Goal: Find contact information: Find contact information

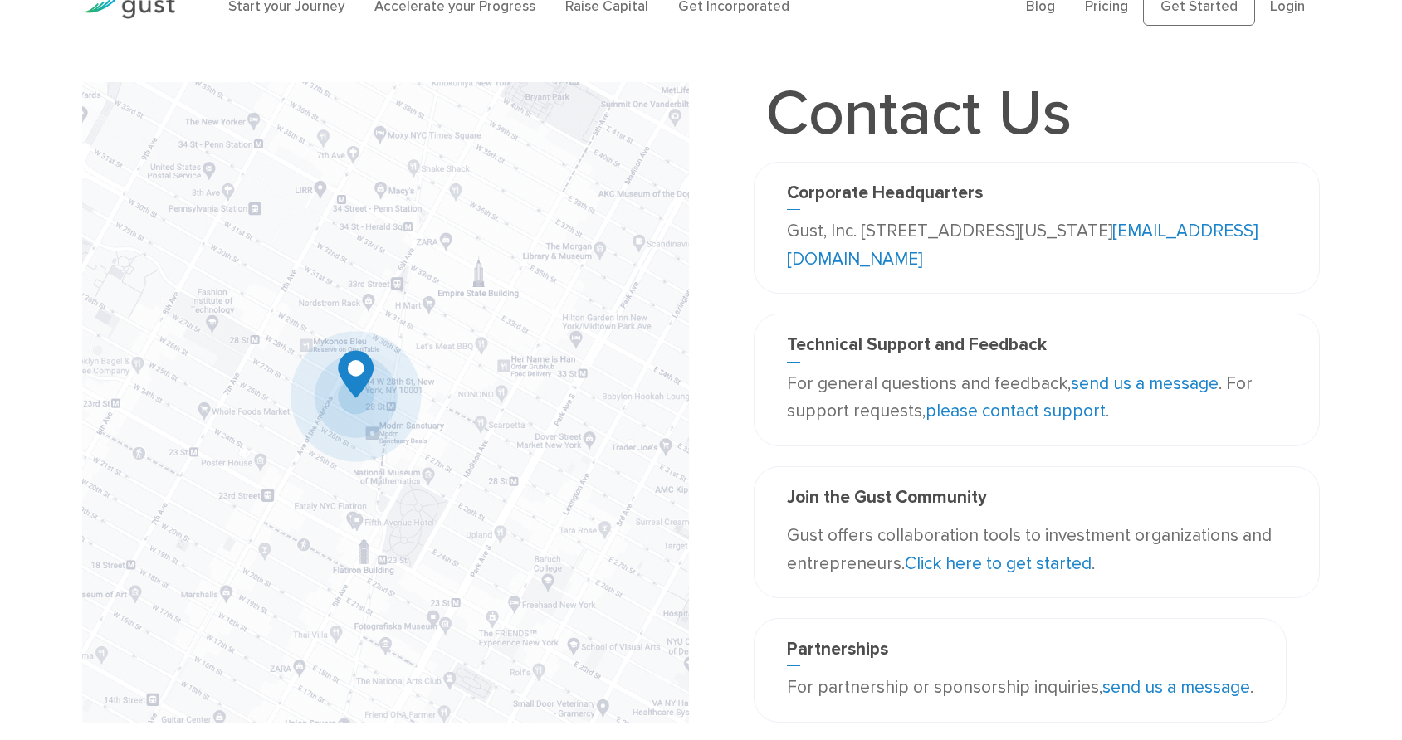
scroll to position [46, 0]
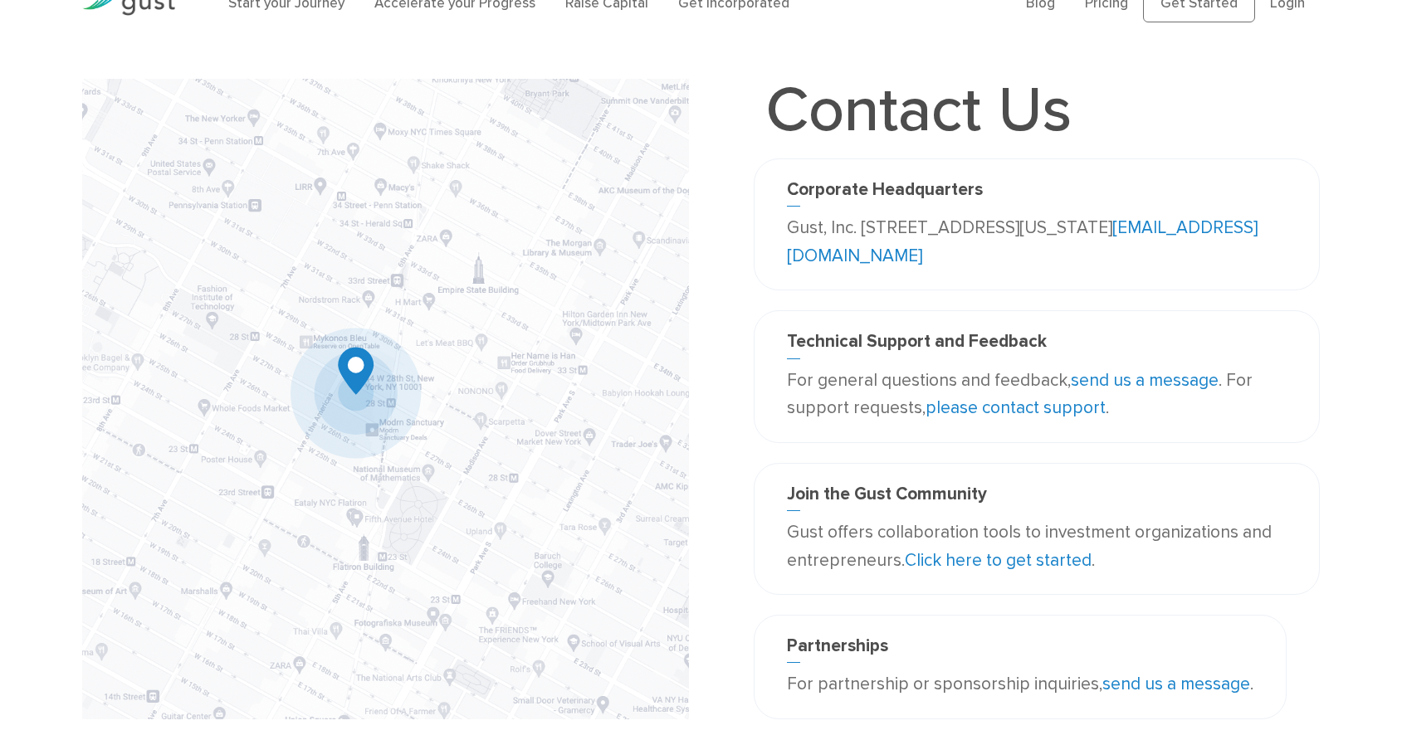
click at [1062, 418] on link "please contact support" at bounding box center [1015, 408] width 180 height 21
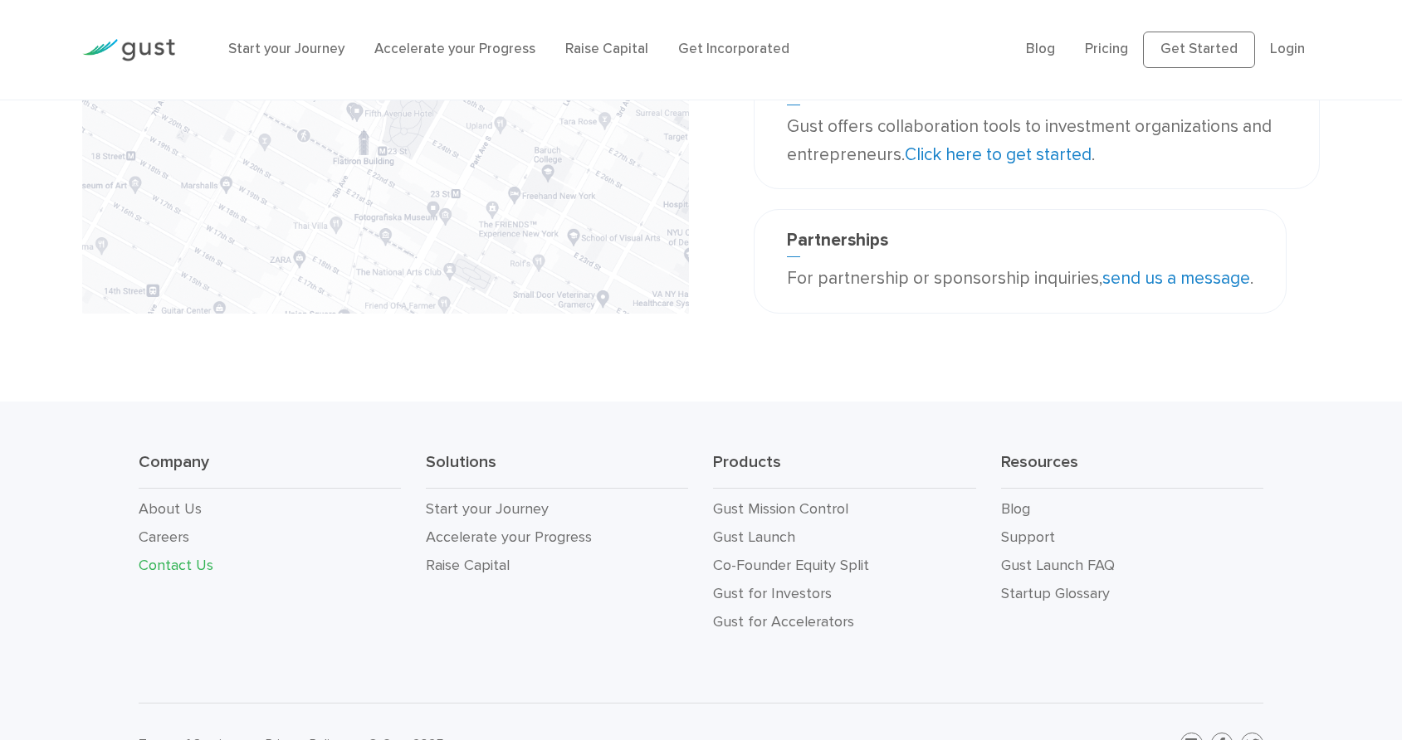
scroll to position [0, 0]
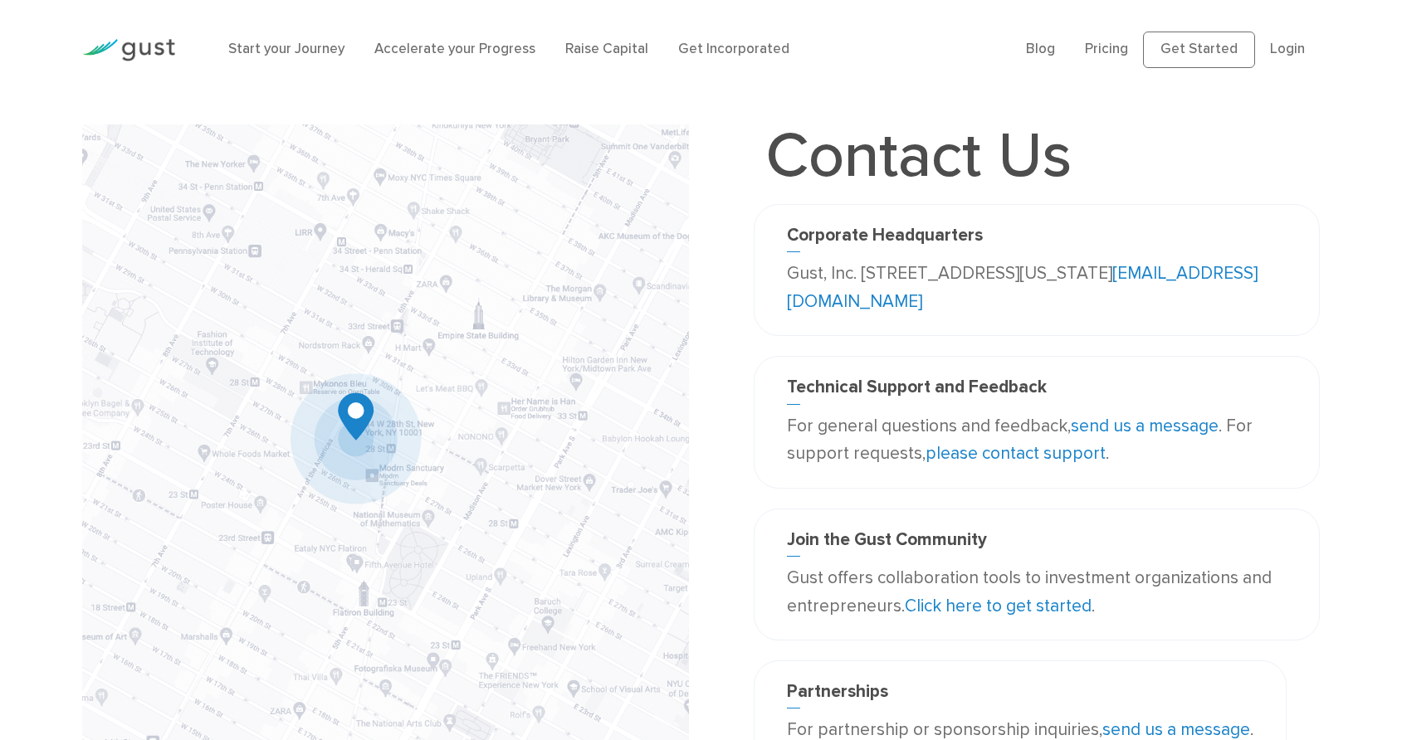
click at [1021, 464] on link "please contact support" at bounding box center [1015, 453] width 180 height 21
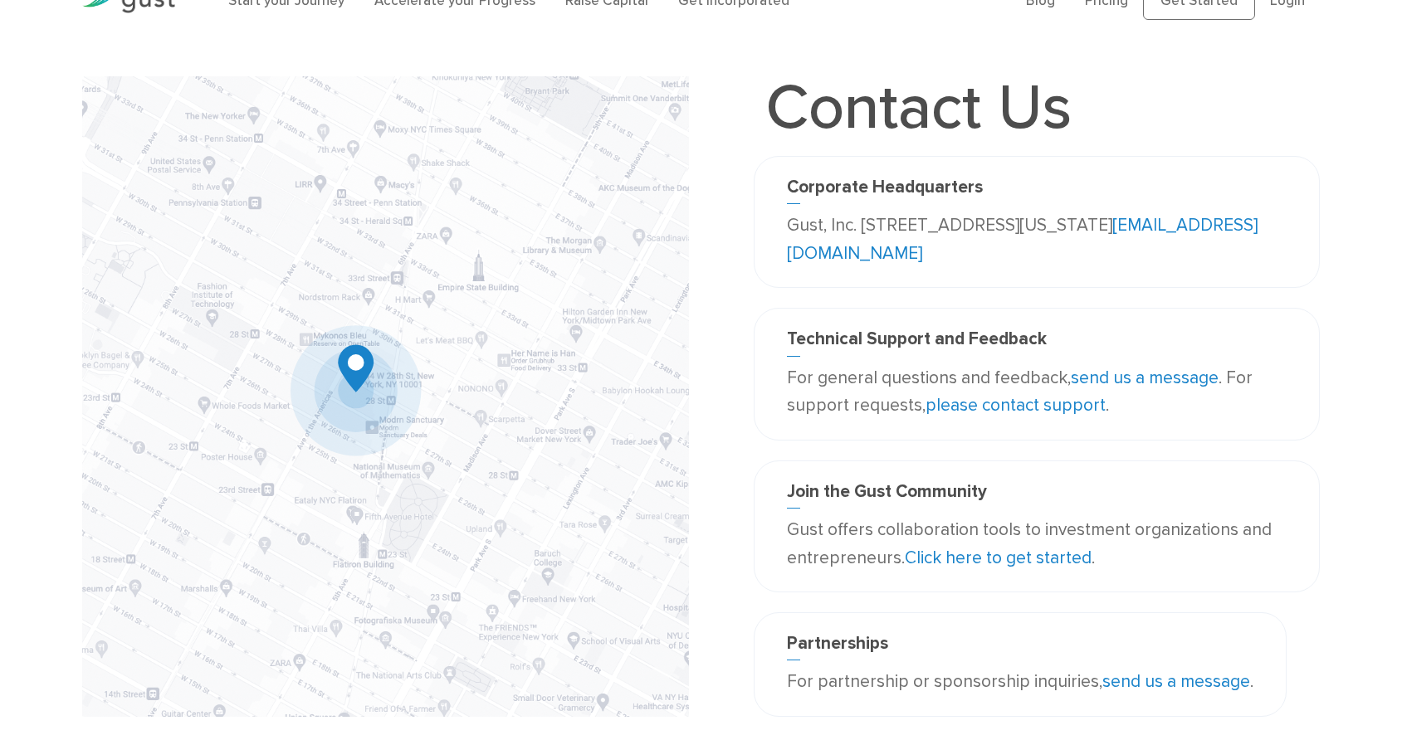
scroll to position [44, 0]
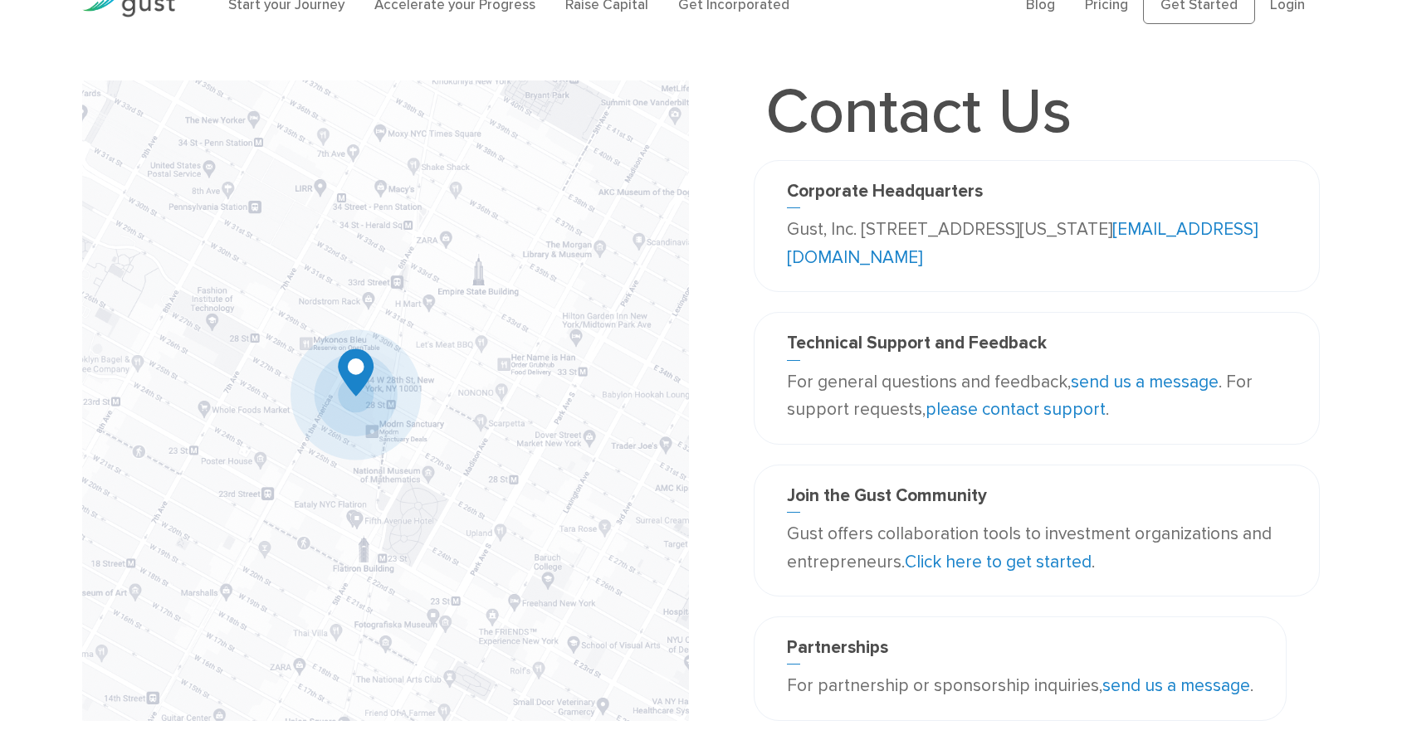
click at [1136, 393] on link "send us a message" at bounding box center [1145, 382] width 148 height 21
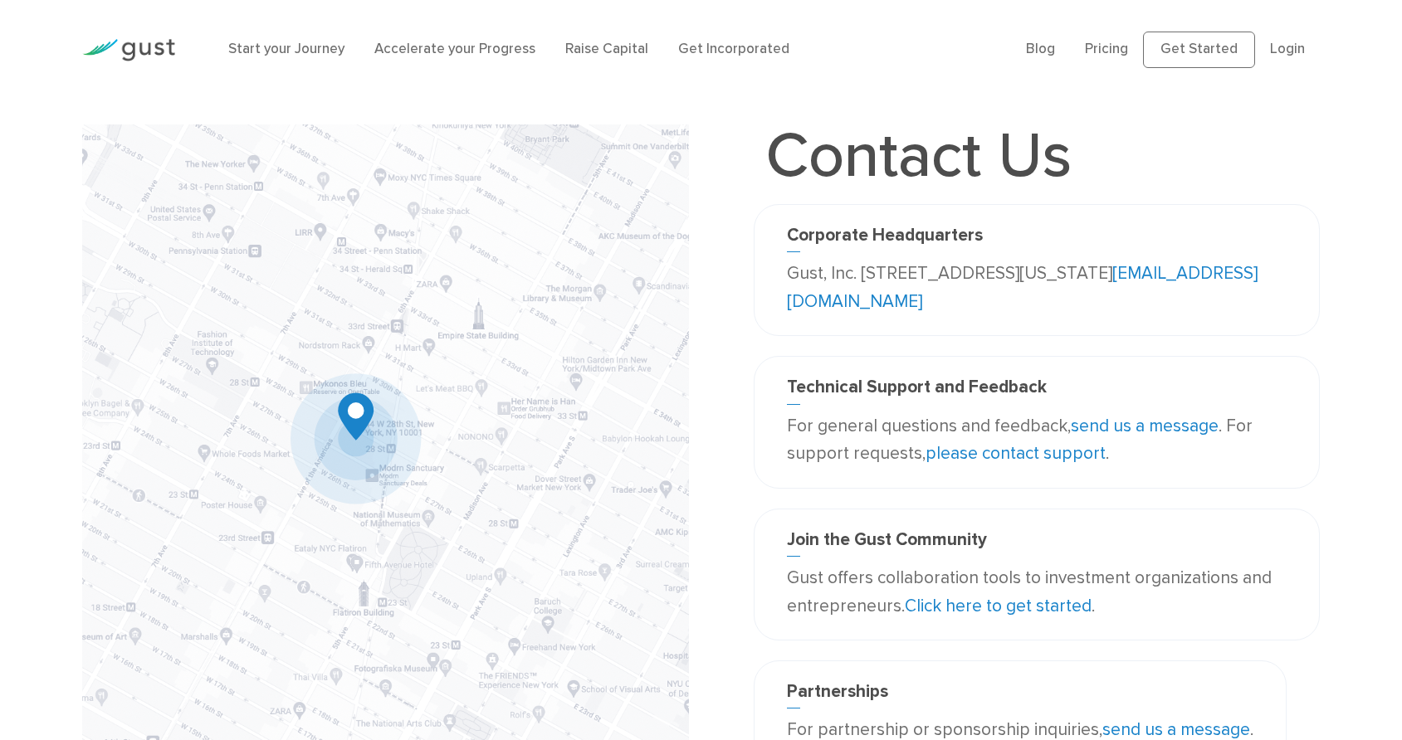
click at [1176, 437] on link "send us a message" at bounding box center [1145, 426] width 148 height 21
